Goal: Information Seeking & Learning: Check status

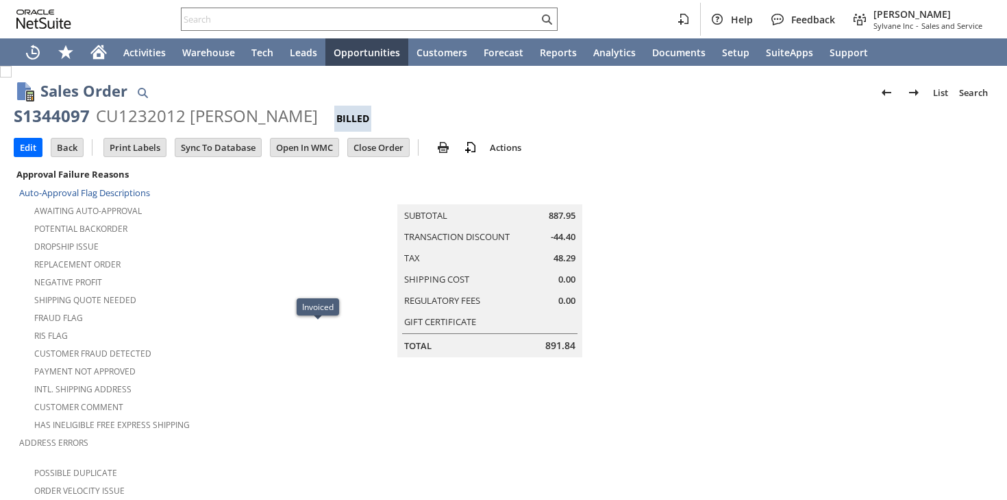
scroll to position [770, 0]
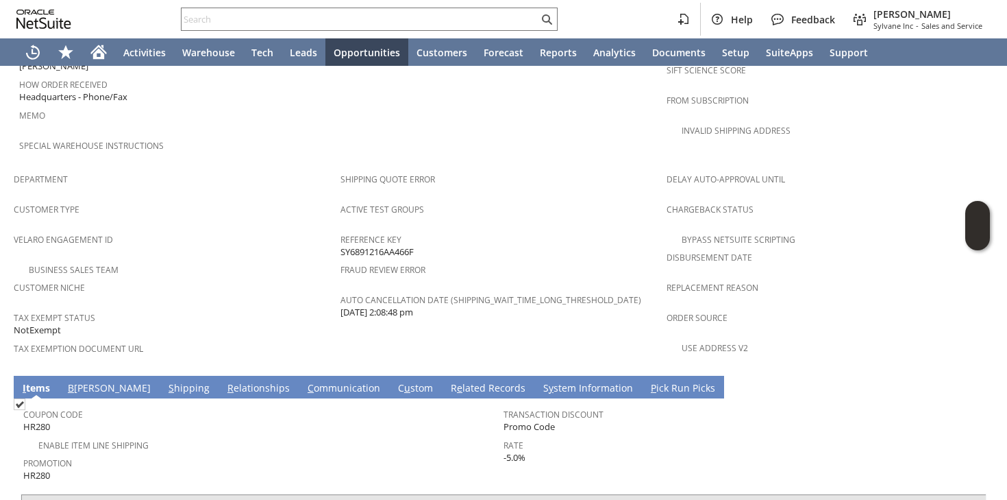
click at [165, 381] on link "S hipping" at bounding box center [189, 388] width 48 height 15
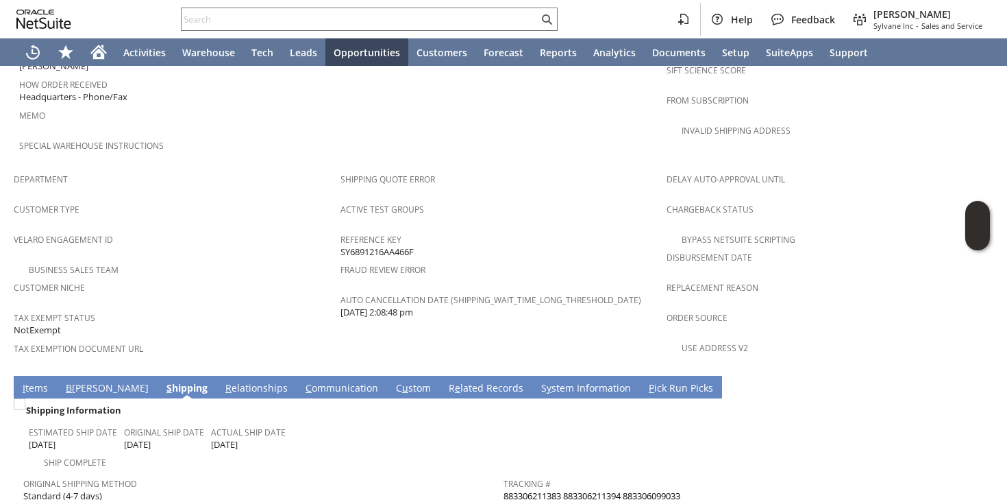
click at [617, 489] on link "883306211383 883306211394 883306099033" at bounding box center [592, 495] width 177 height 12
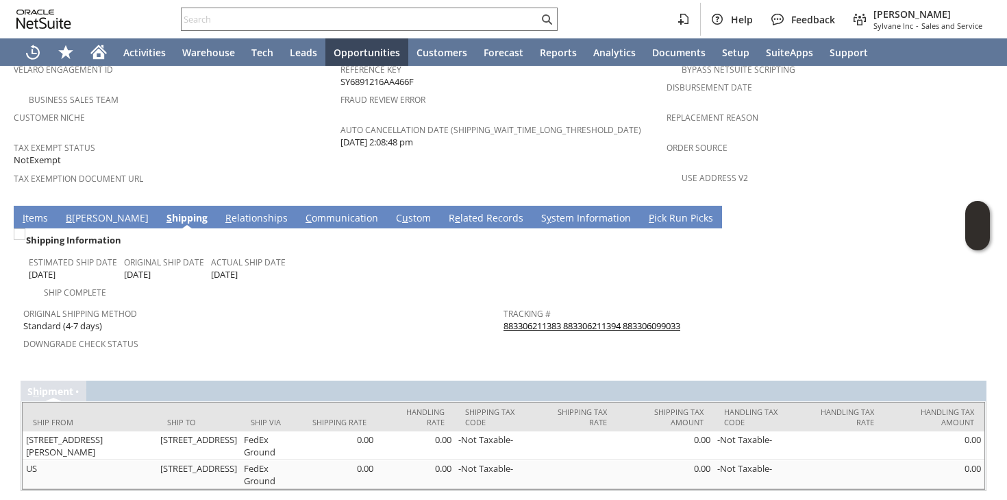
scroll to position [462, 0]
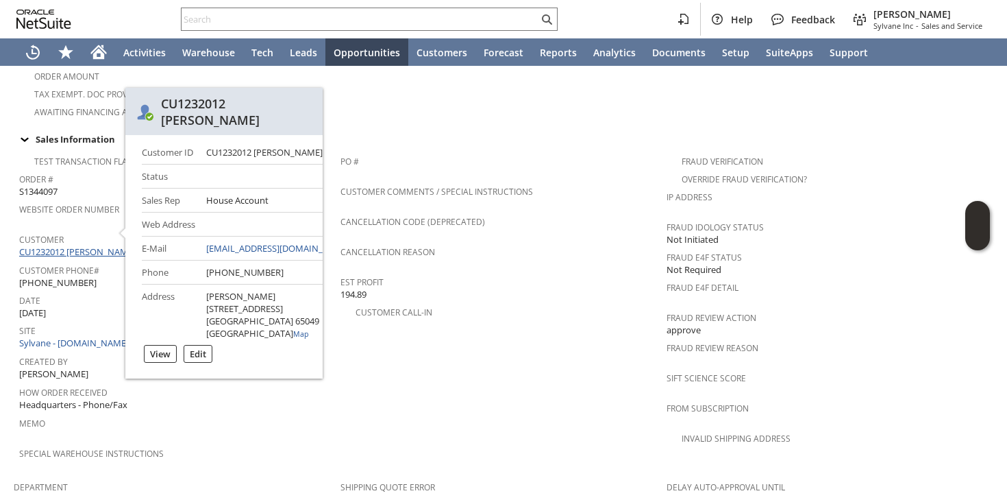
click at [92, 245] on link "CU1232012 [PERSON_NAME]" at bounding box center [79, 251] width 120 height 12
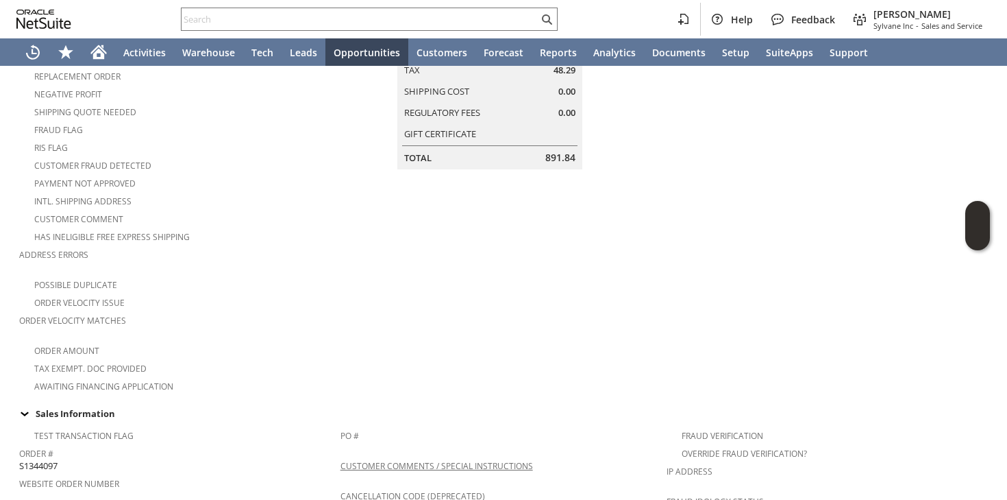
scroll to position [0, 0]
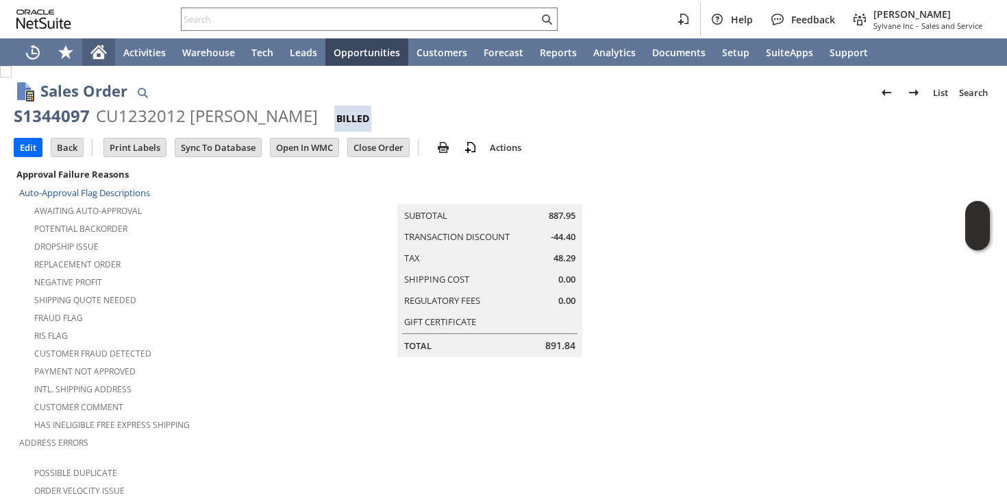
click at [106, 60] on icon "Home" at bounding box center [98, 52] width 16 height 16
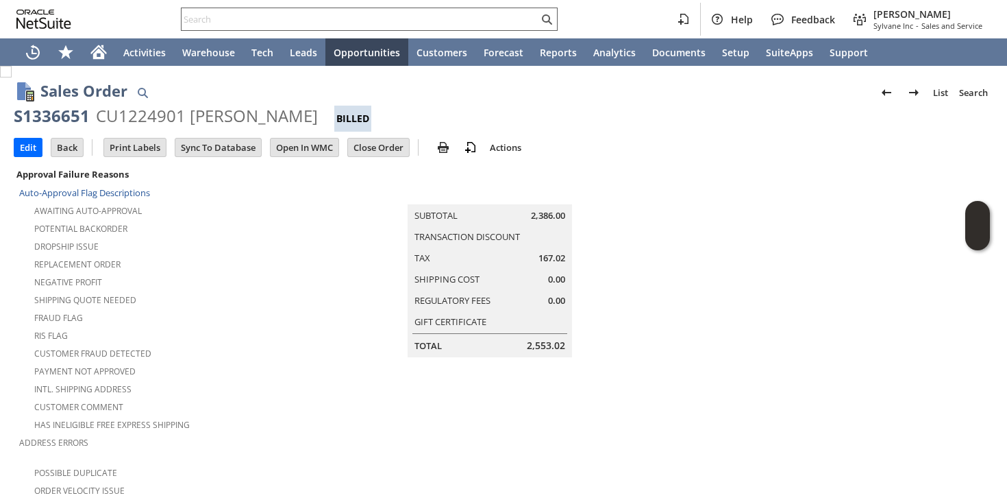
click at [252, 28] on div at bounding box center [369, 19] width 377 height 23
click at [256, 23] on input "text" at bounding box center [360, 19] width 357 height 16
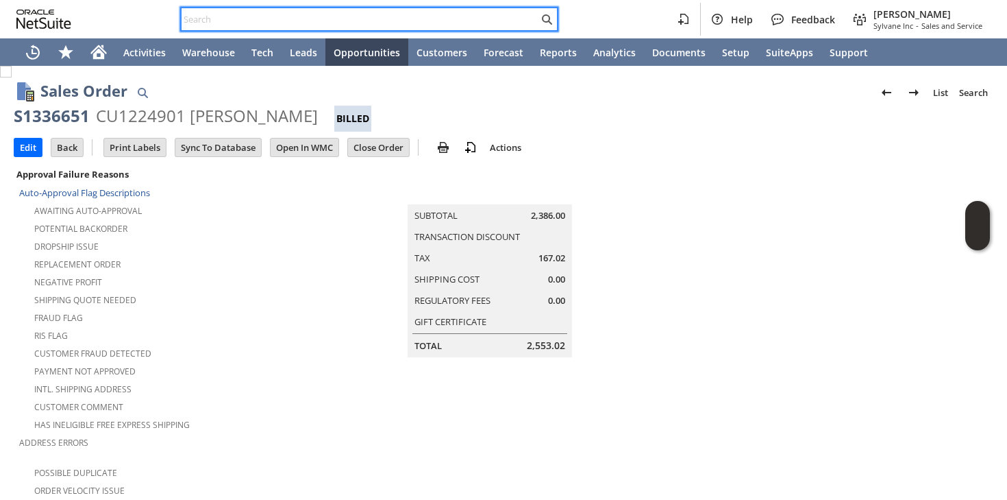
paste input "P218419"
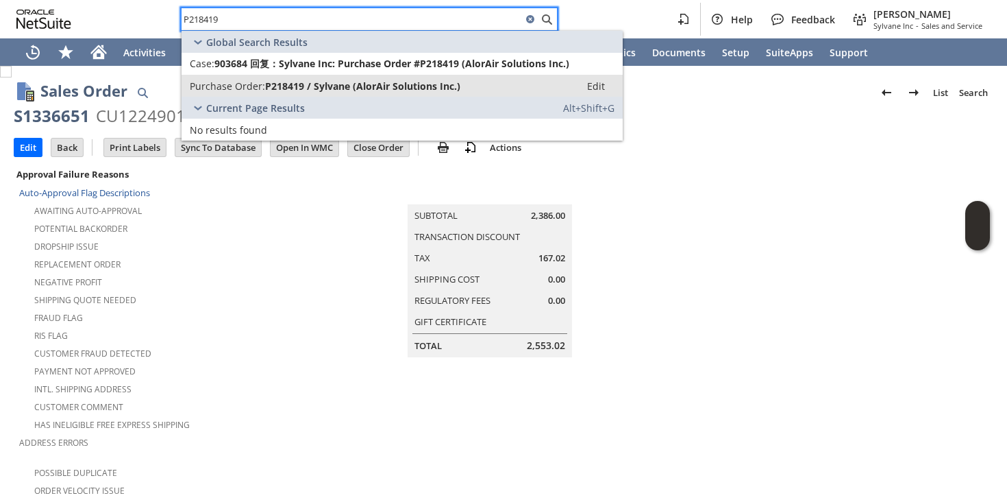
type input "P218419"
click at [249, 86] on span "Purchase Order:" at bounding box center [227, 86] width 75 height 13
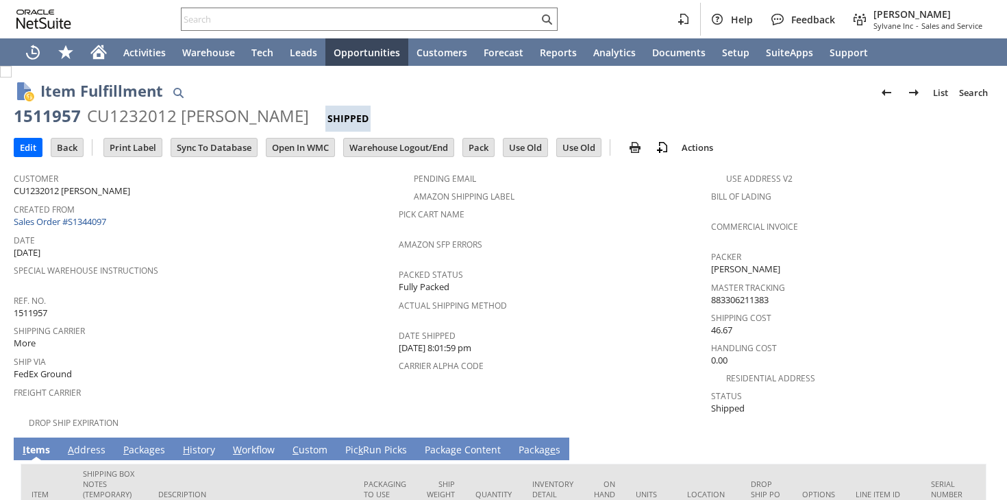
scroll to position [222, 0]
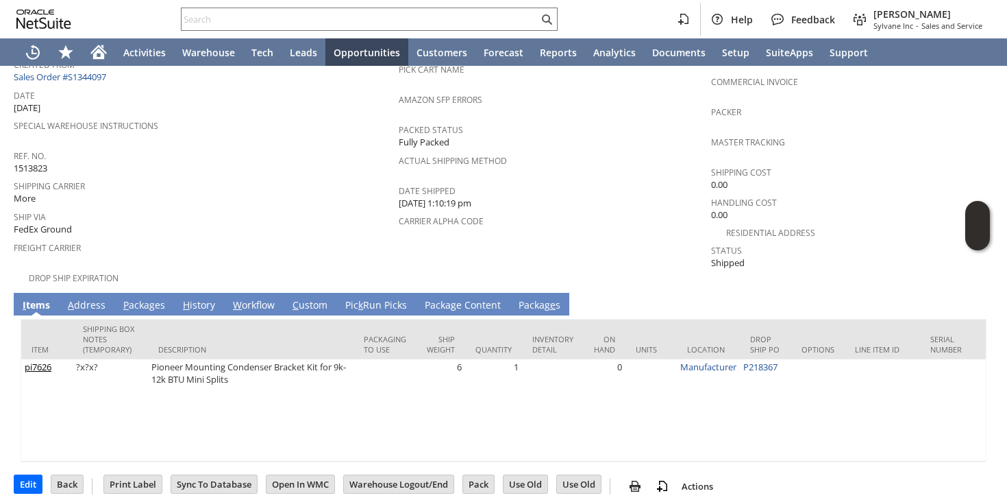
click at [140, 298] on link "P ackages" at bounding box center [144, 305] width 49 height 15
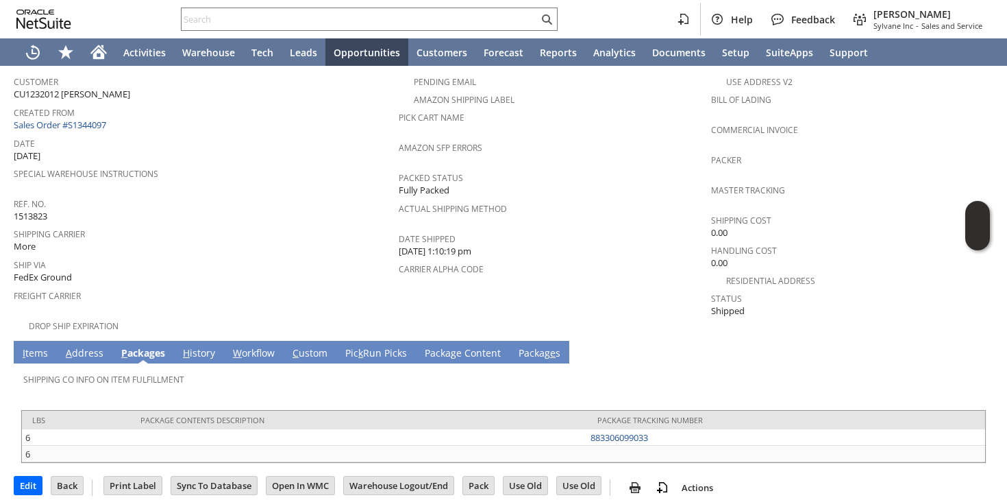
scroll to position [0, 0]
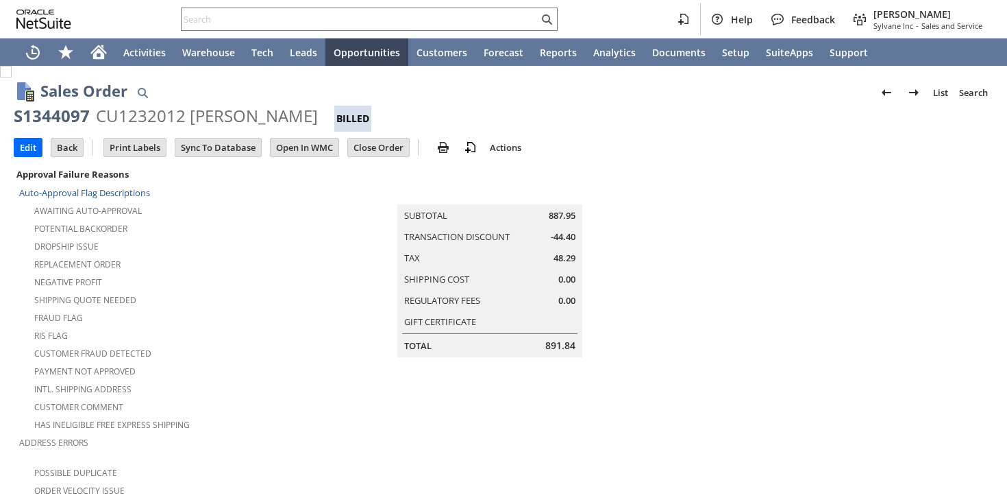
scroll to position [825, 0]
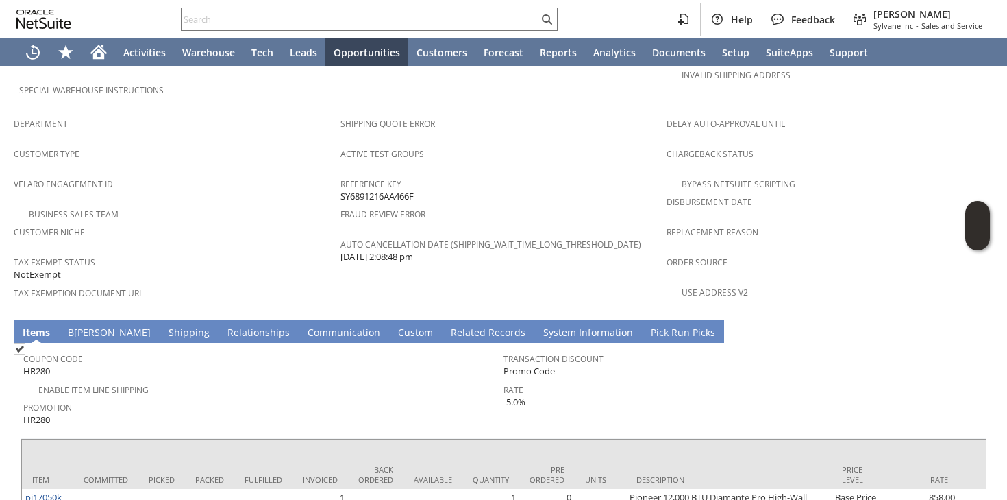
click at [165, 326] on link "S hipping" at bounding box center [189, 333] width 48 height 15
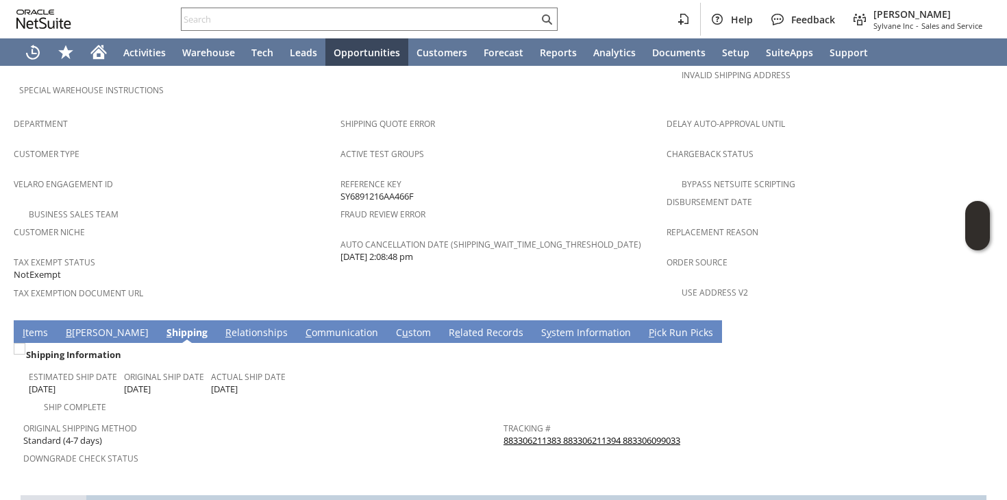
click at [610, 434] on link "883306211383 883306211394 883306099033" at bounding box center [592, 440] width 177 height 12
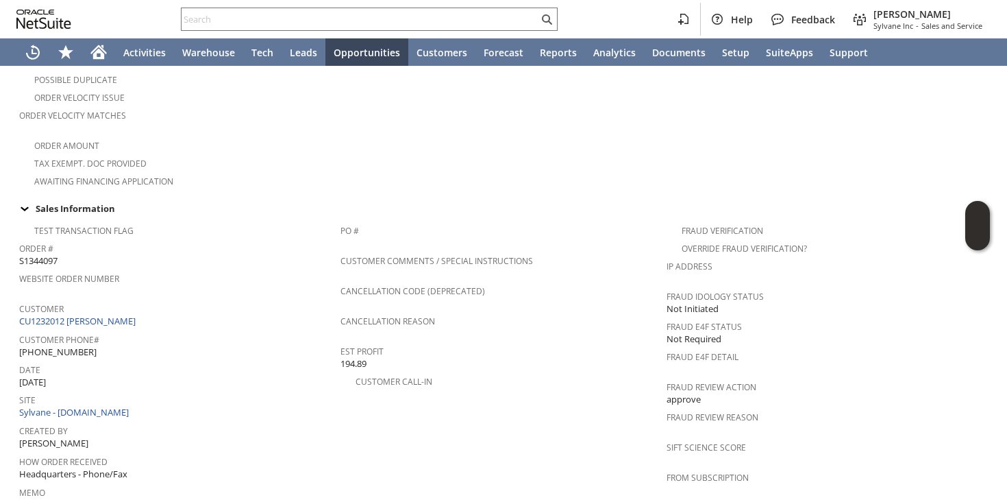
scroll to position [0, 0]
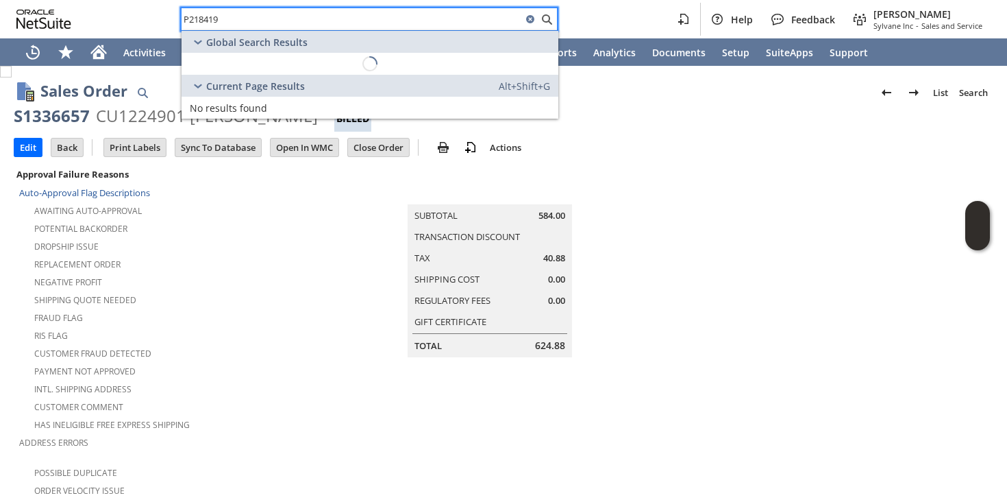
scroll to position [944, 0]
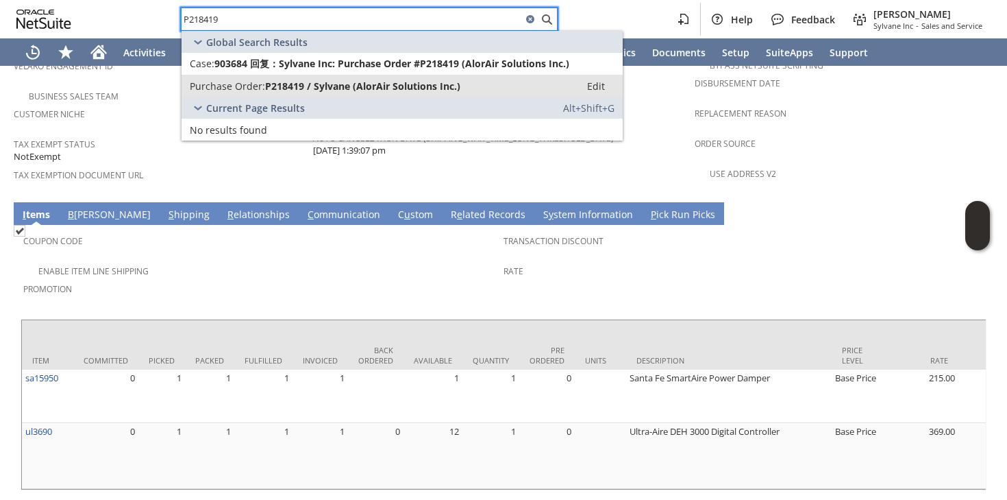
type input "P218419"
click at [330, 92] on span "P218419 / Sylvane (AlorAir Solutions Inc.)" at bounding box center [362, 86] width 195 height 13
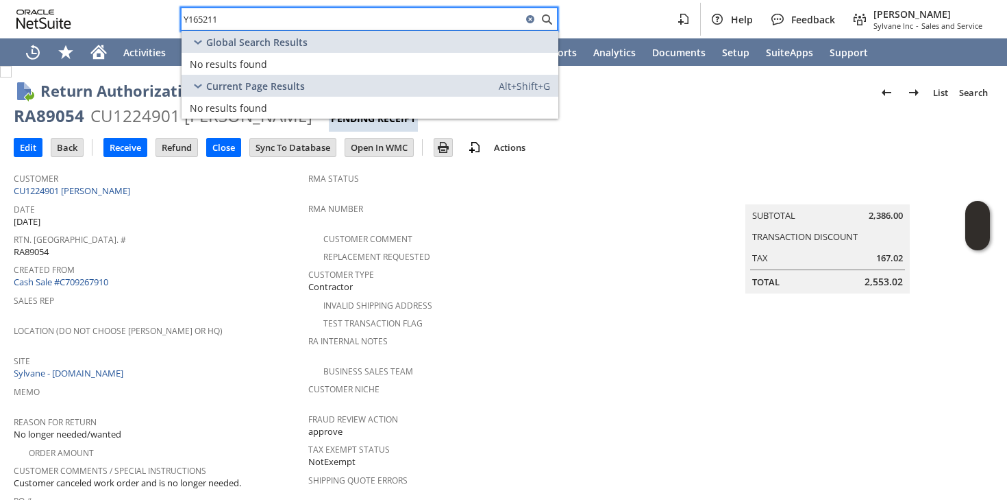
click at [365, 35] on div "Global Search Results" at bounding box center [370, 42] width 377 height 22
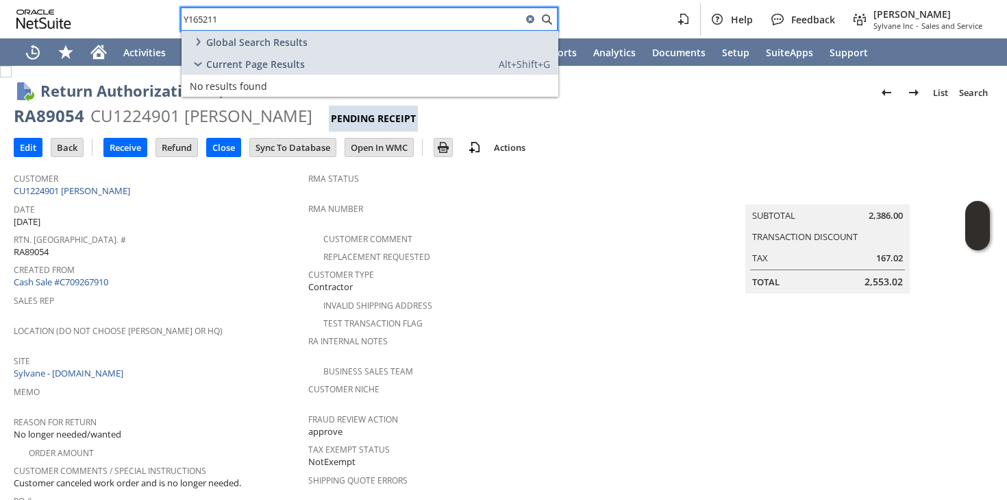
click at [365, 35] on div "Global Search Results" at bounding box center [370, 42] width 377 height 22
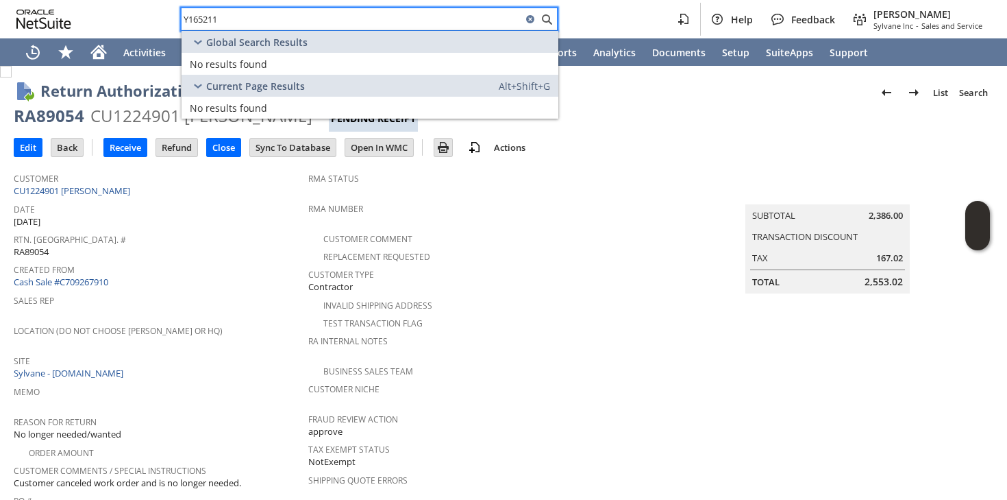
click at [365, 35] on div "Global Search Results" at bounding box center [370, 42] width 377 height 22
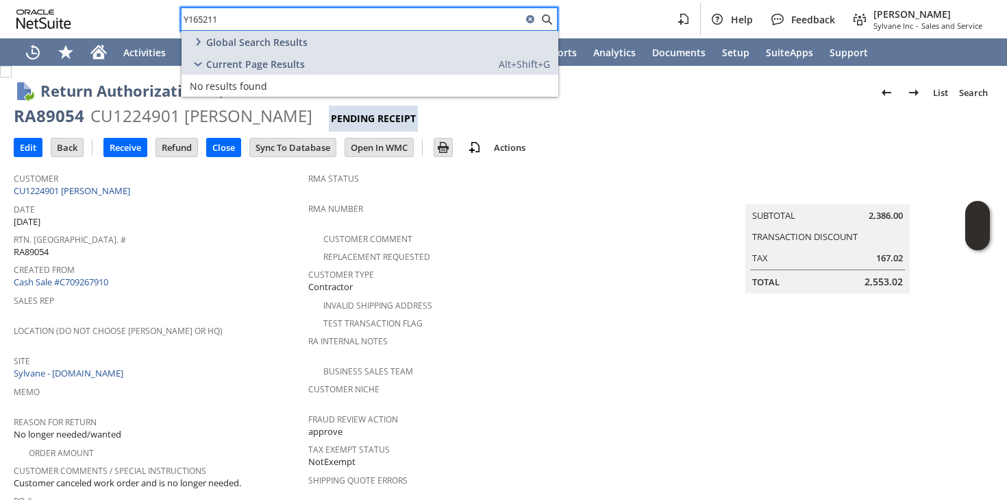
click at [371, 22] on input "Y165211" at bounding box center [352, 19] width 341 height 16
paste input "5864820922"
type input "5864820922"
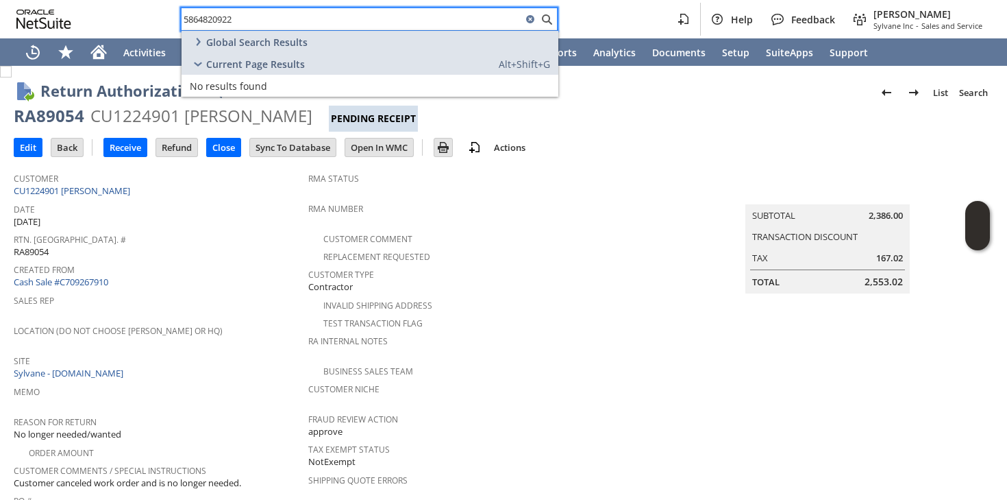
click at [256, 34] on div "Global Search Results" at bounding box center [249, 42] width 118 height 16
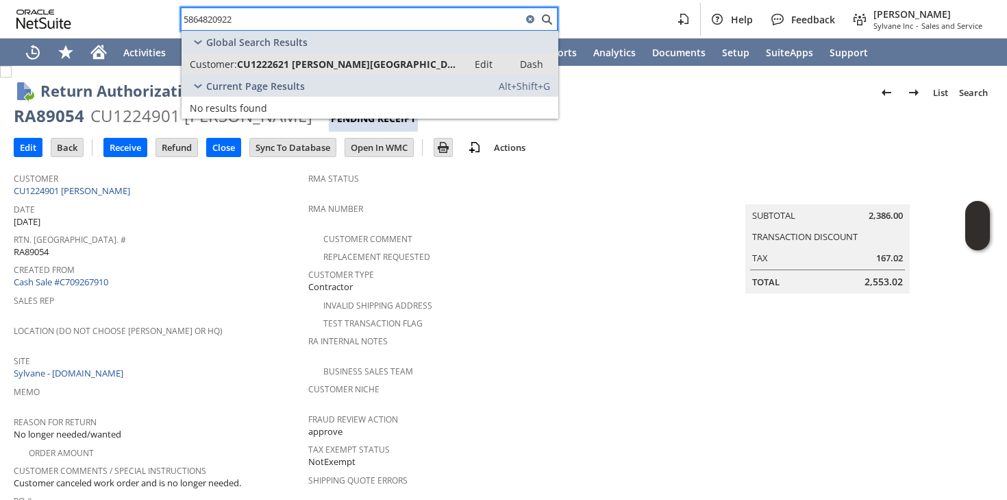
click at [257, 65] on span "CU1222621 [PERSON_NAME][GEOGRAPHIC_DATA]" at bounding box center [348, 64] width 223 height 13
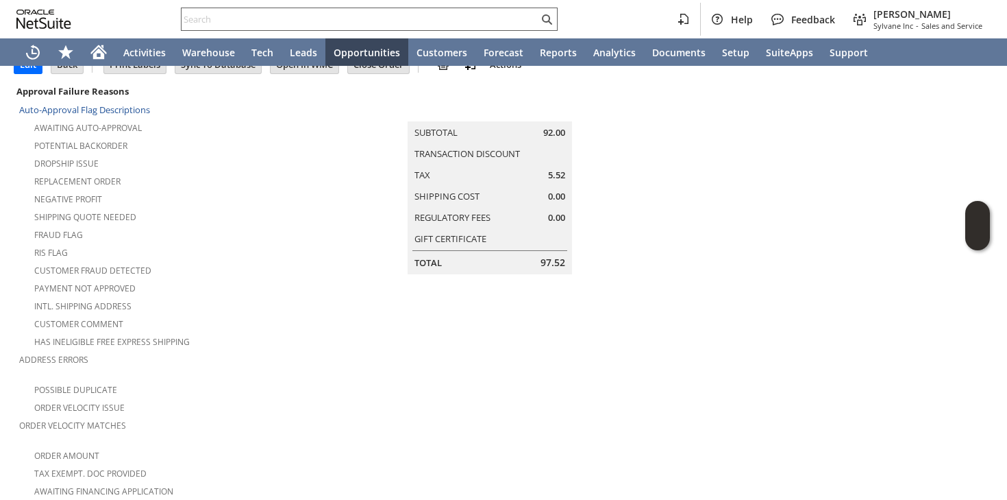
scroll to position [13, 0]
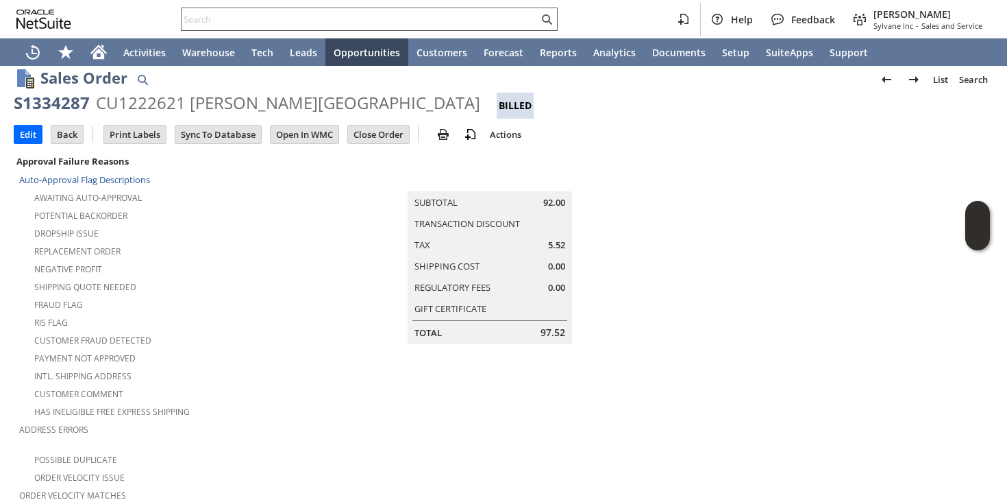
click at [267, 19] on input "text" at bounding box center [360, 19] width 357 height 16
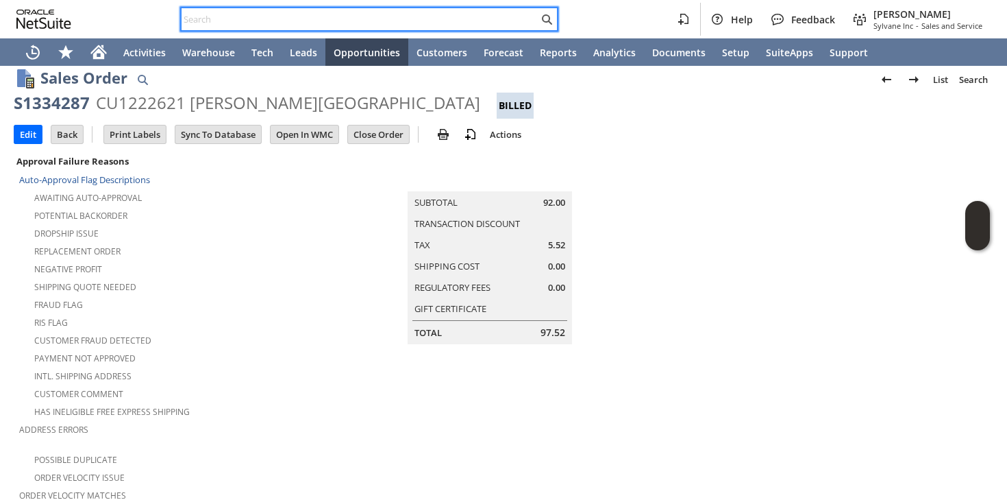
paste input "sferri@mckaybuild.com"
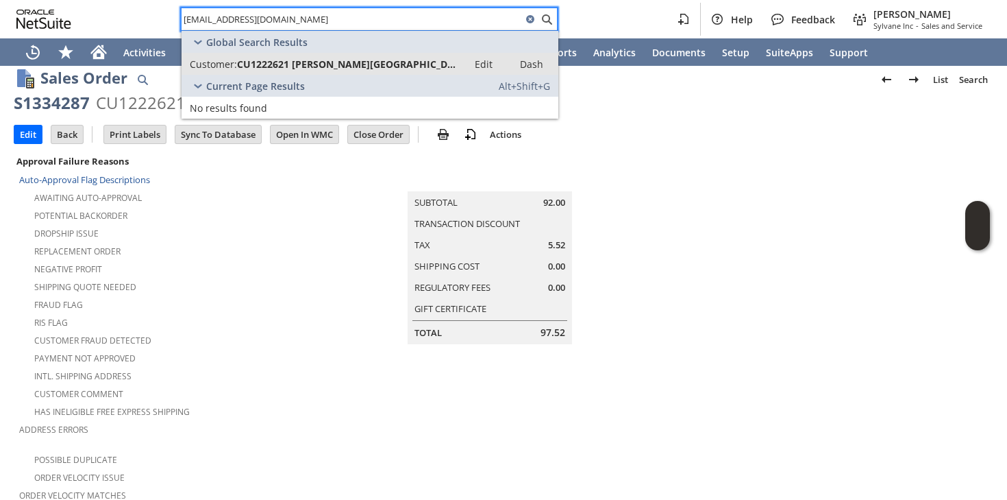
type input "sferri@mckaybuild.com"
click at [262, 60] on span "CU1222621 Stefano F Building" at bounding box center [348, 64] width 223 height 13
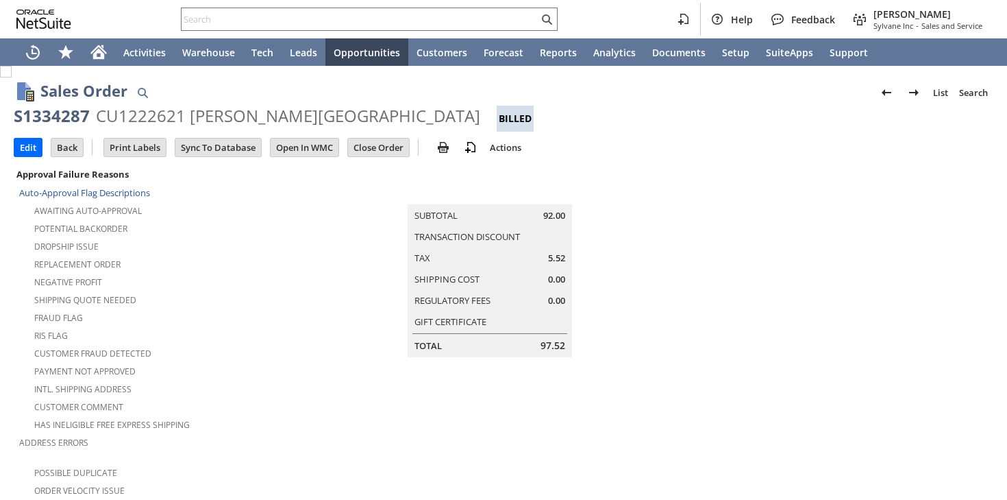
scroll to position [854, 0]
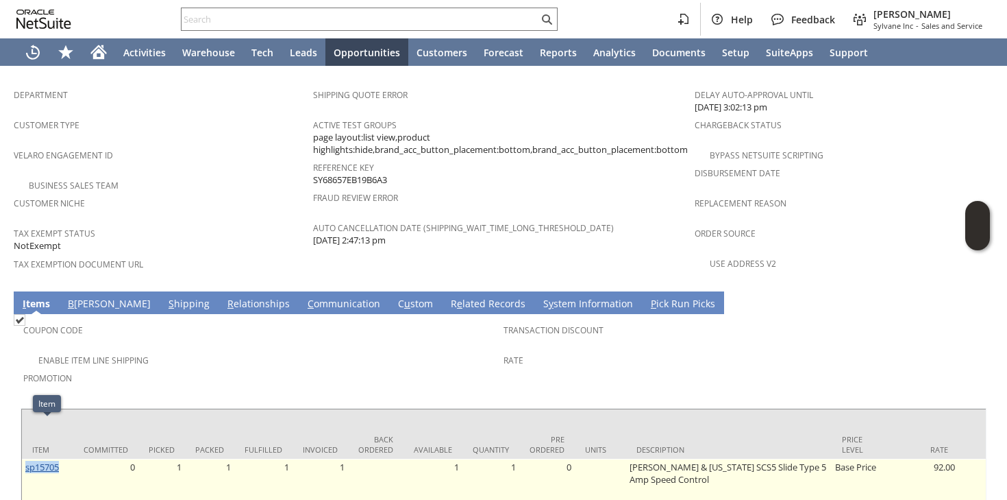
drag, startPoint x: 64, startPoint y: 422, endPoint x: 26, endPoint y: 423, distance: 38.4
click at [26, 459] on td "sp15705" at bounding box center [47, 485] width 51 height 53
copy link "sp15705"
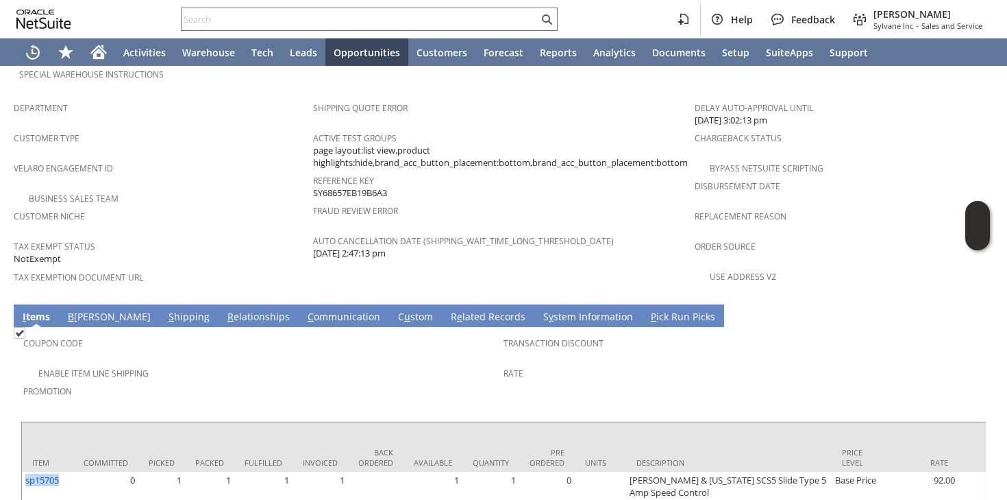
scroll to position [890, 0]
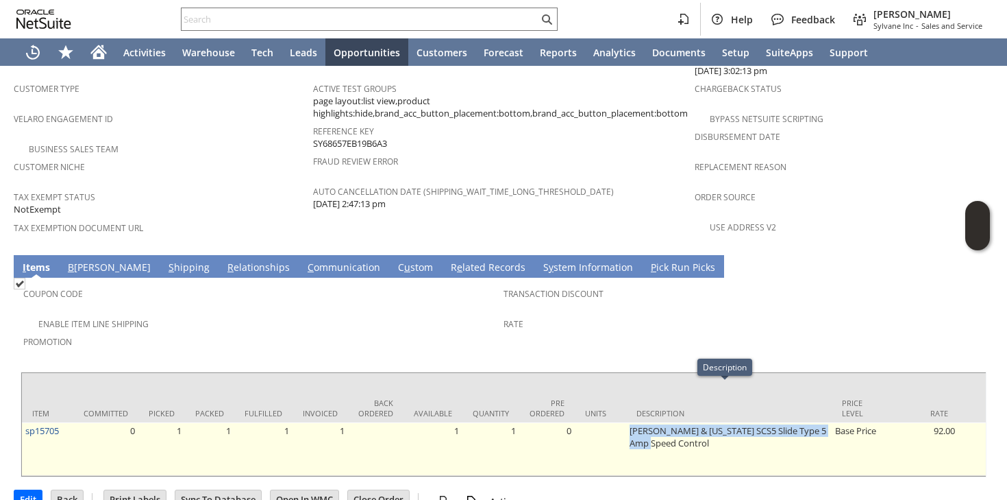
drag, startPoint x: 623, startPoint y: 390, endPoint x: 664, endPoint y: 409, distance: 45.4
click at [665, 422] on td "[PERSON_NAME] & [US_STATE] SCS5 Slide Type 5 Amp Speed Control" at bounding box center [729, 448] width 206 height 53
copy td "[PERSON_NAME] & [US_STATE] SCS5 Slide Type 5 Amp Speed Control"
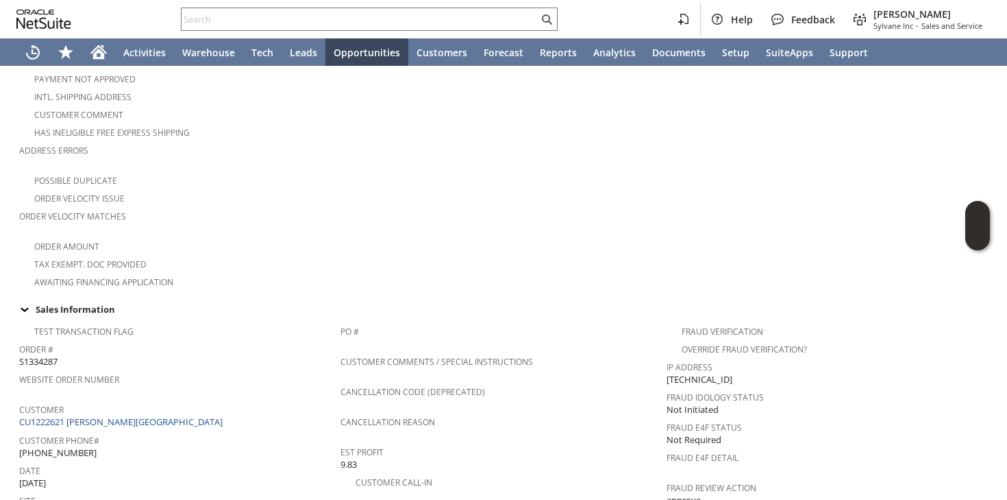
scroll to position [0, 0]
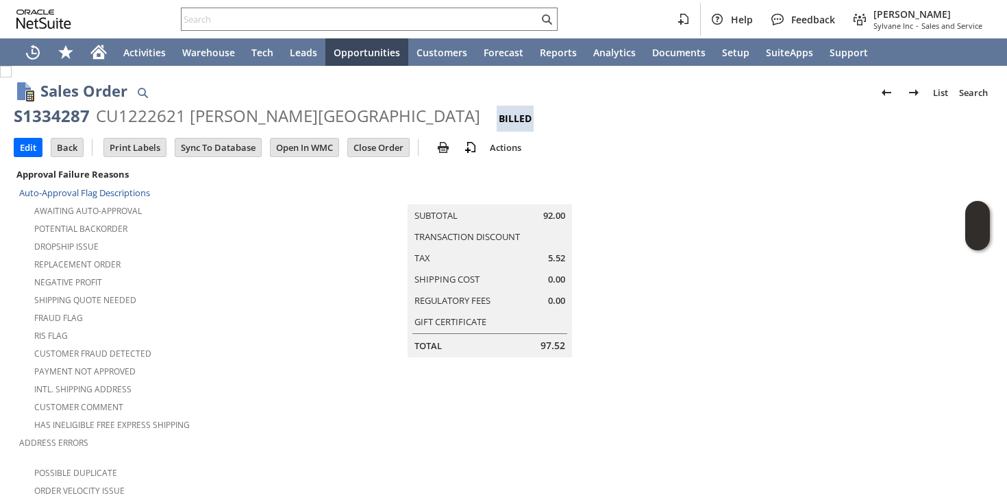
click at [64, 127] on div "S1334287 CU1222621 Stefano F Building Billed" at bounding box center [504, 118] width 980 height 27
click at [67, 121] on div "S1334287" at bounding box center [52, 116] width 76 height 22
copy div "S1334287"
click at [258, 21] on input "text" at bounding box center [360, 19] width 357 height 16
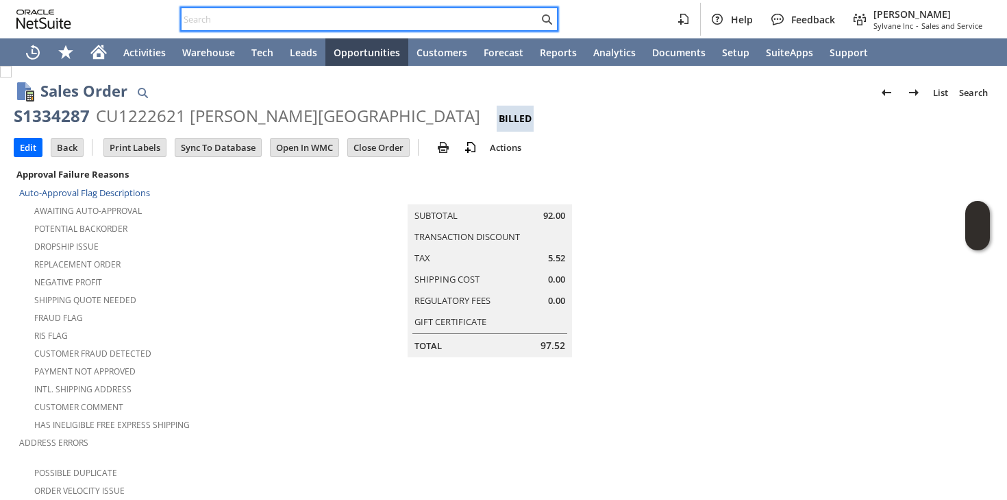
paste input "SY686FFABB140C3"
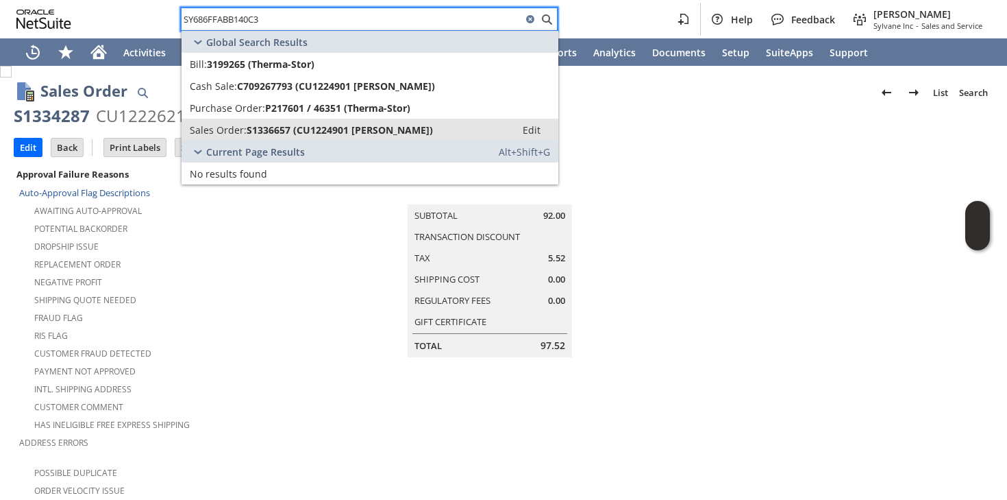
type input "SY686FFABB140C3"
click at [263, 135] on span "S1336657 (CU1224901 John Faust)" at bounding box center [340, 129] width 186 height 13
click at [274, 361] on div "Payment not approved" at bounding box center [166, 369] width 294 height 16
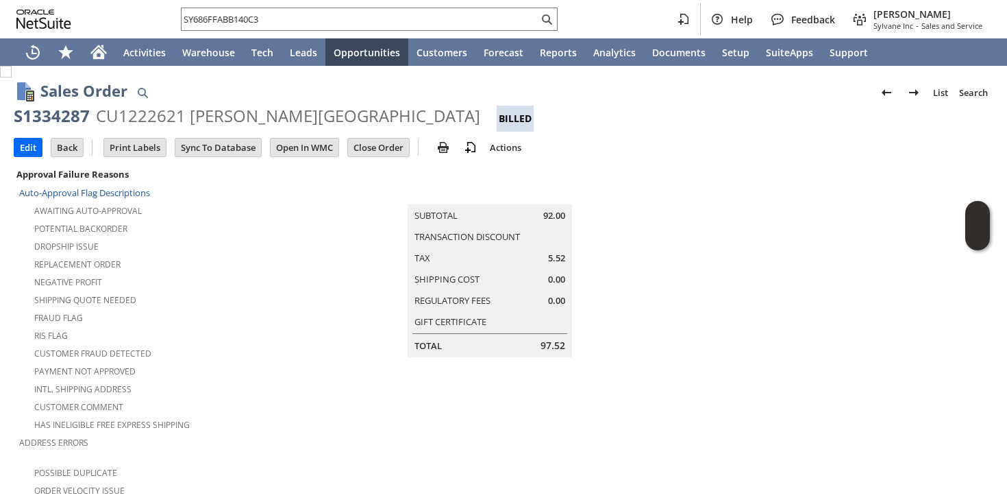
click at [74, 128] on div "S1334287 CU1222621 Stefano F Building Billed" at bounding box center [504, 118] width 980 height 27
click at [75, 122] on div "S1334287" at bounding box center [52, 116] width 76 height 22
copy div "S1334287"
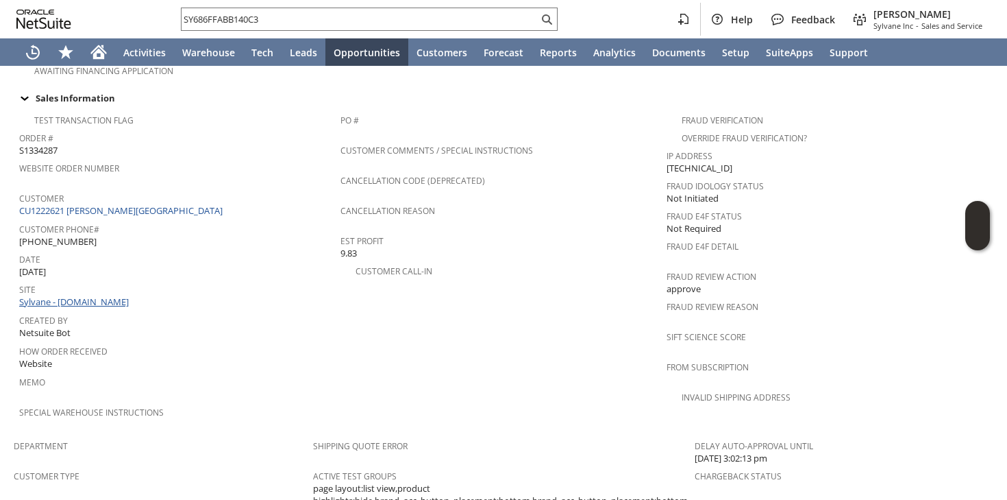
scroll to position [504, 0]
click at [121, 204] on link "CU1222621 [PERSON_NAME][GEOGRAPHIC_DATA]" at bounding box center [122, 210] width 207 height 12
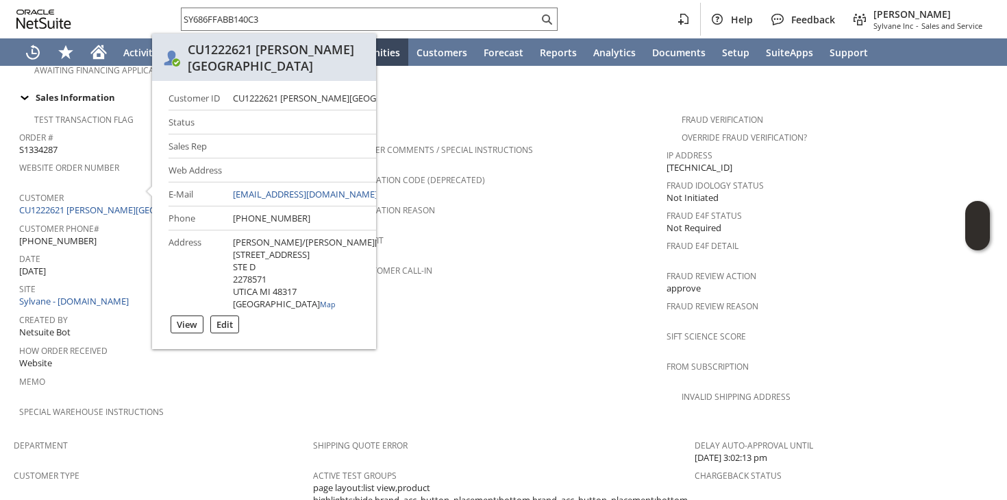
click at [556, 298] on td "PO # Customer Comments / Special Instructions Cancellation Code (deprecated) Ca…" at bounding box center [504, 269] width 327 height 326
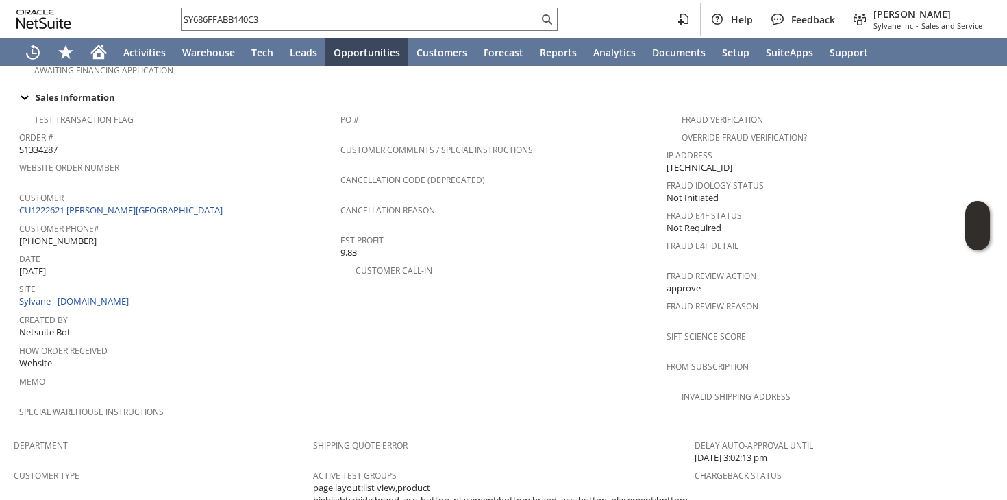
scroll to position [840, 0]
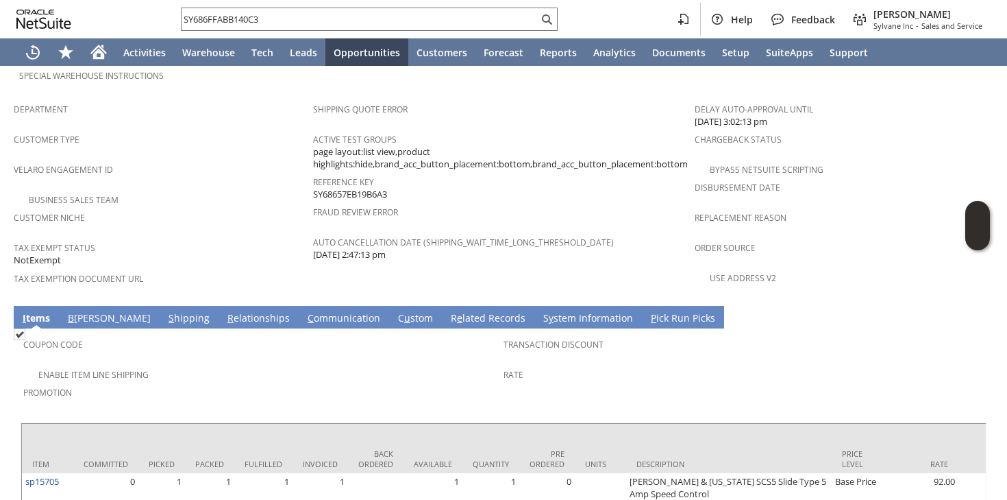
click at [339, 188] on span "SY68657EB19B6A3" at bounding box center [350, 194] width 74 height 13
copy span "SY68657EB19B6A3"
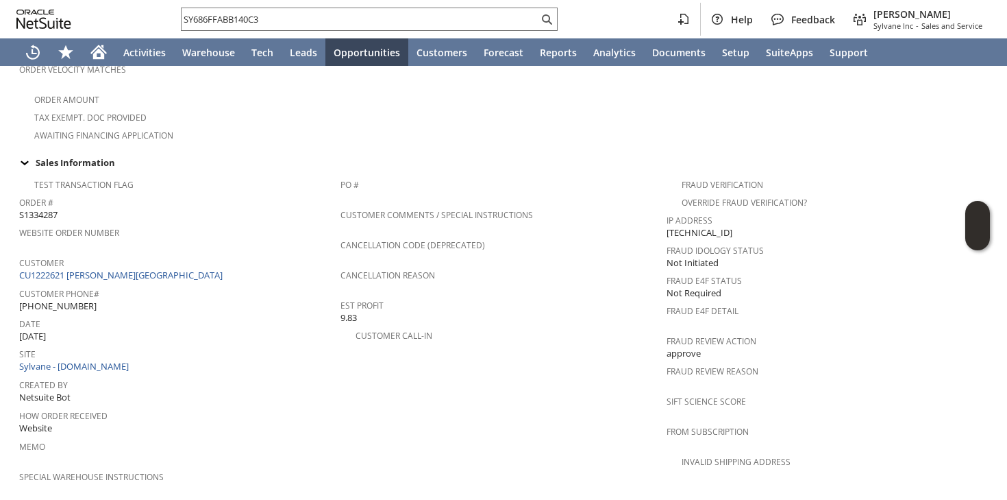
scroll to position [438, 0]
click at [108, 269] on link "CU1222621 [PERSON_NAME][GEOGRAPHIC_DATA]" at bounding box center [122, 275] width 207 height 12
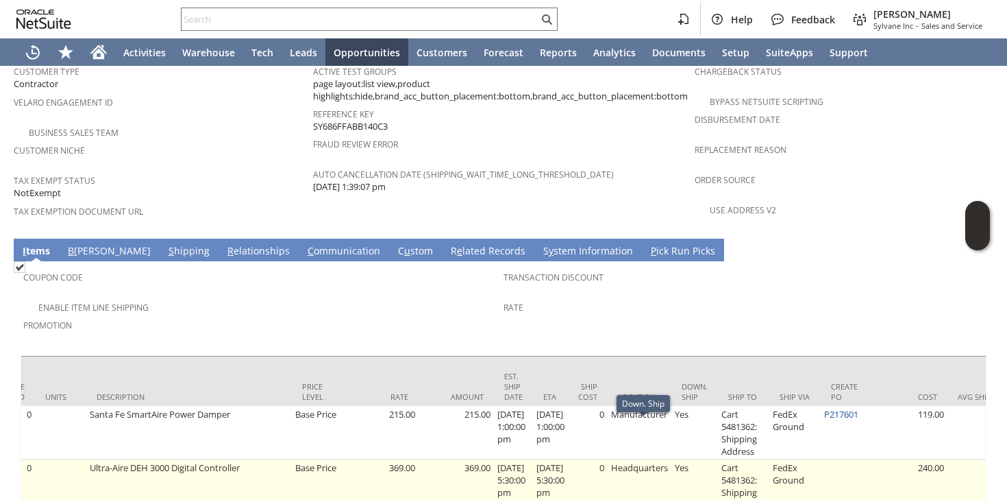
scroll to position [0, 400]
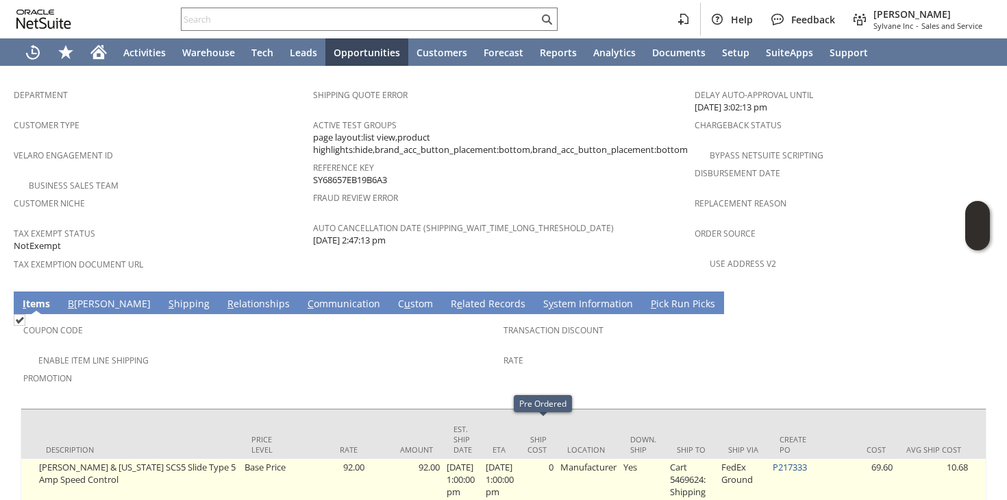
scroll to position [0, 735]
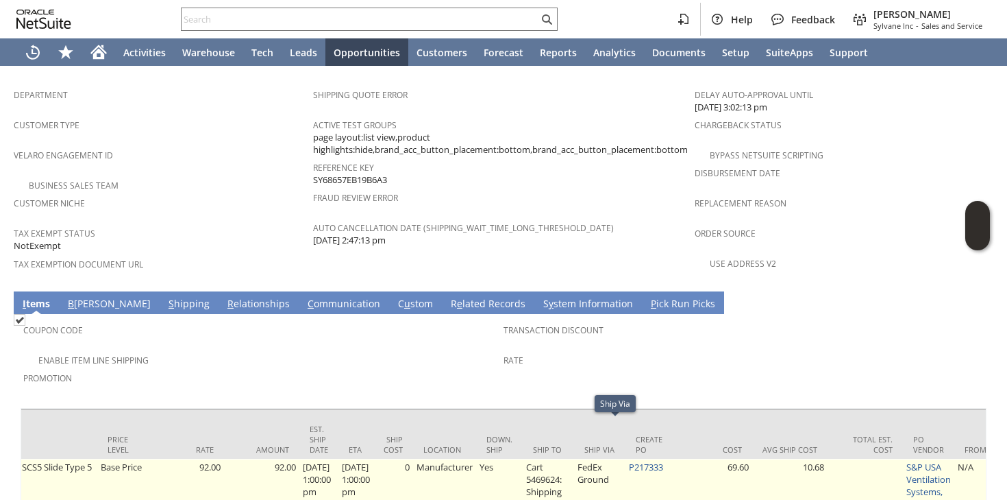
click at [650, 459] on td "P217333" at bounding box center [651, 485] width 51 height 53
click at [658, 461] on link "P217333" at bounding box center [646, 467] width 34 height 12
